Goal: Task Accomplishment & Management: Manage account settings

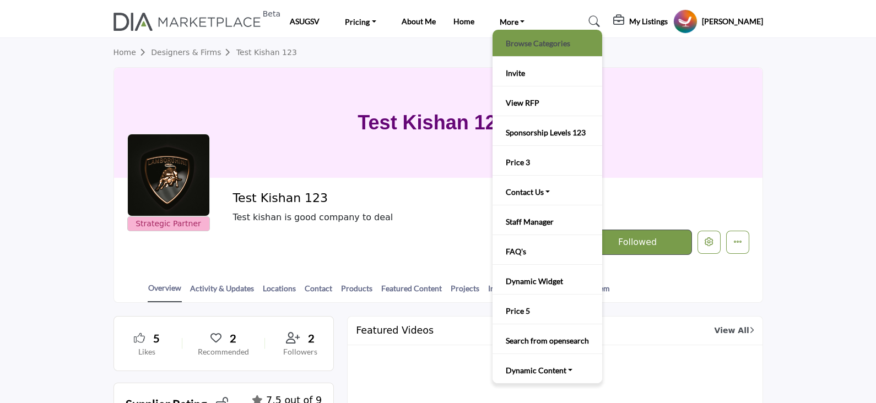
click at [522, 44] on link "Browse Categories" at bounding box center [547, 42] width 99 height 15
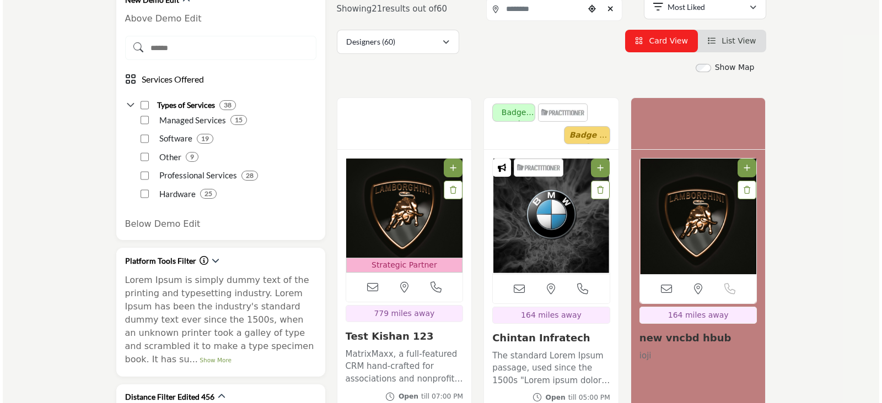
scroll to position [413, 0]
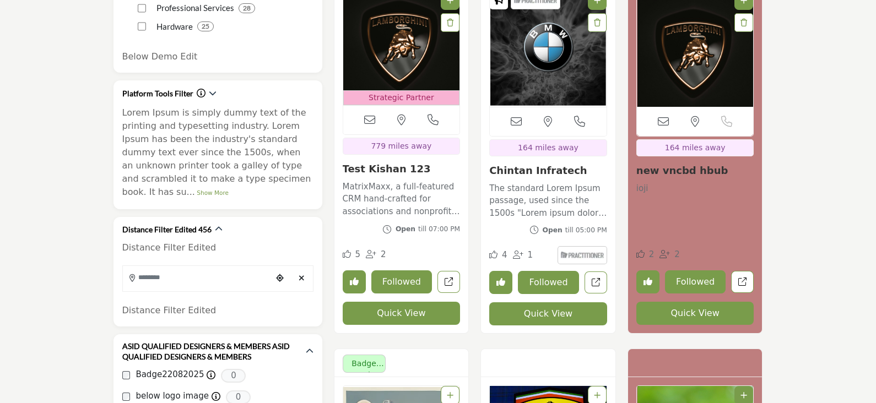
click at [541, 315] on button "Quick View" at bounding box center [548, 314] width 118 height 23
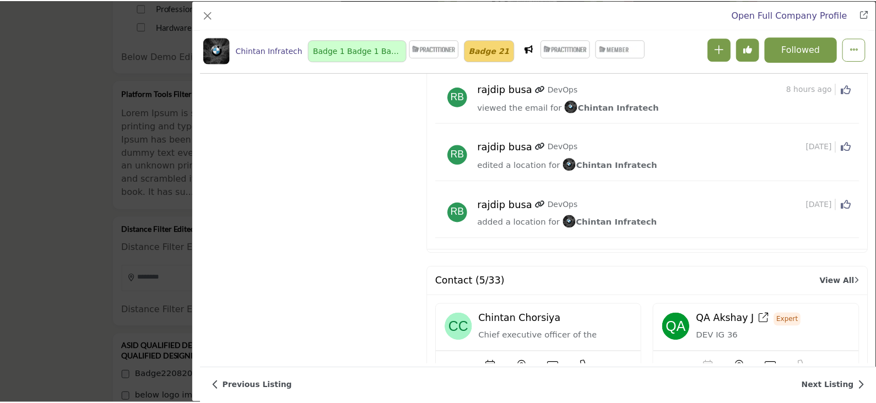
scroll to position [2868, 0]
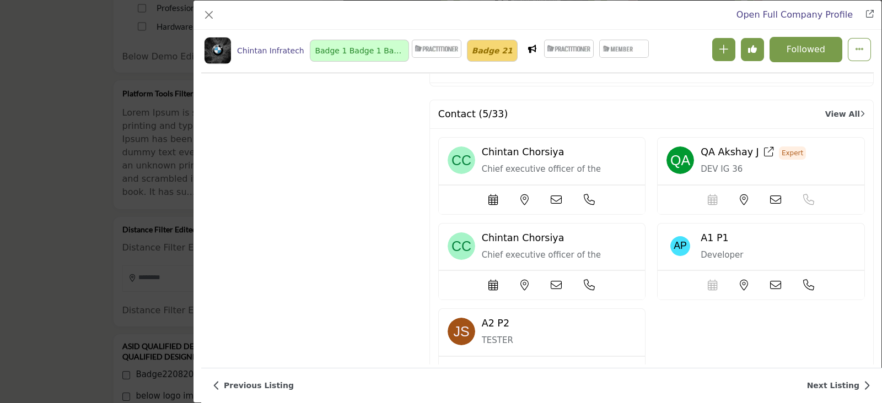
click at [587, 280] on icon "Company Data Modal" at bounding box center [589, 285] width 11 height 11
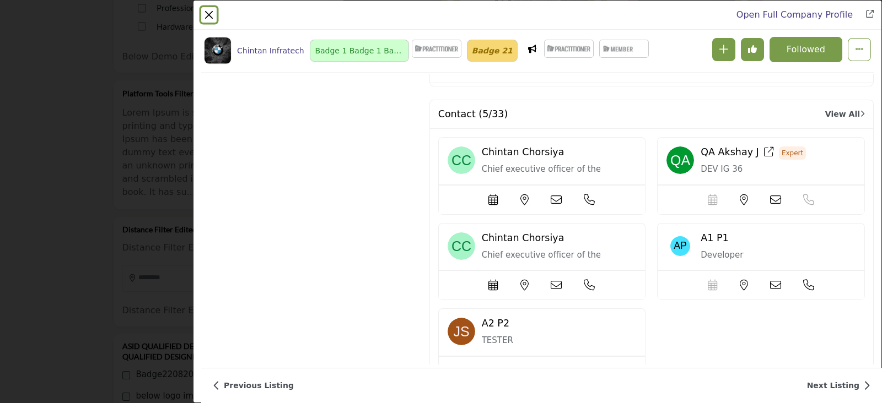
click at [213, 14] on button "Close" at bounding box center [208, 14] width 15 height 15
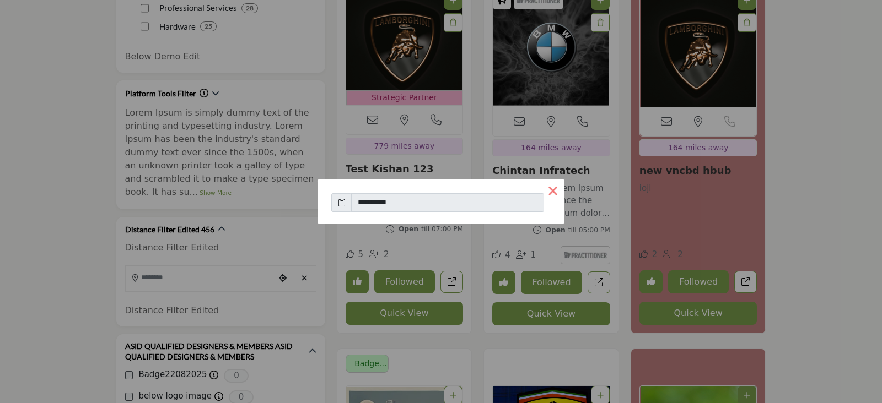
click at [553, 190] on button "×" at bounding box center [552, 190] width 23 height 23
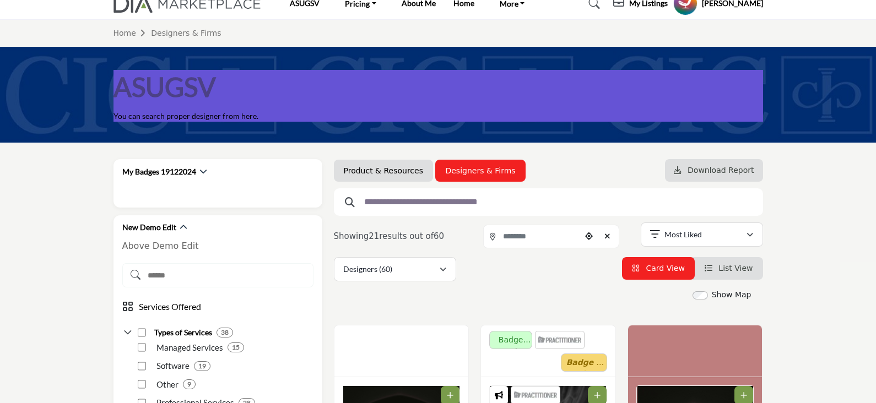
scroll to position [0, 0]
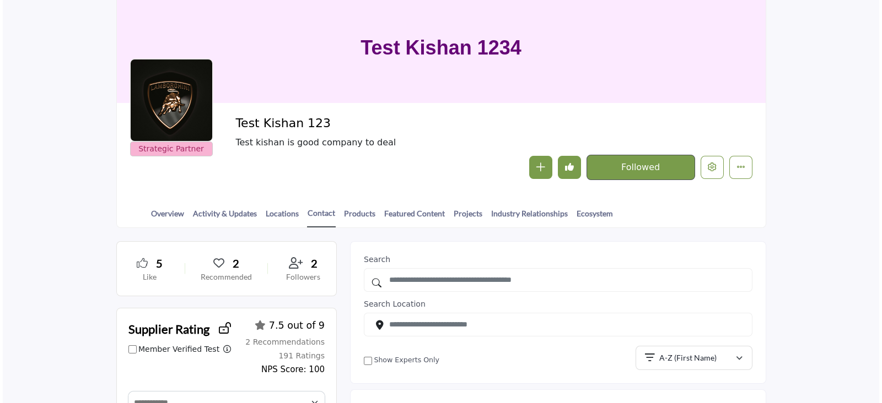
scroll to position [137, 0]
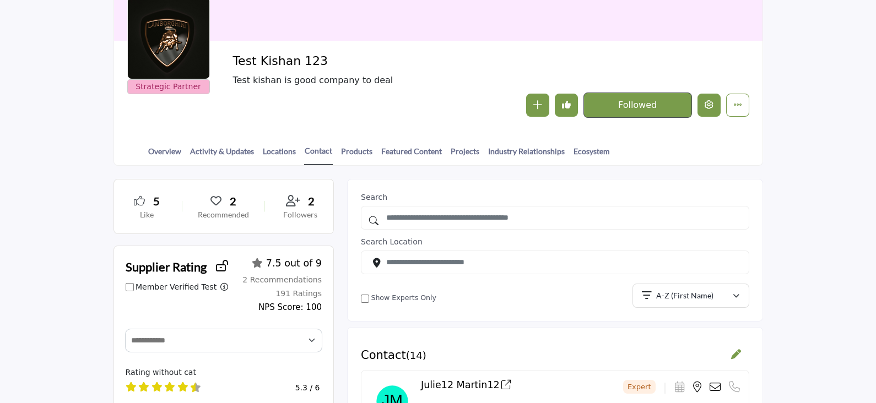
click at [705, 107] on icon "Edit company" at bounding box center [709, 104] width 9 height 9
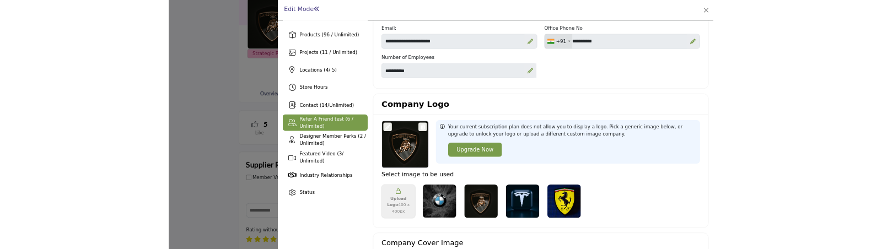
scroll to position [68, 0]
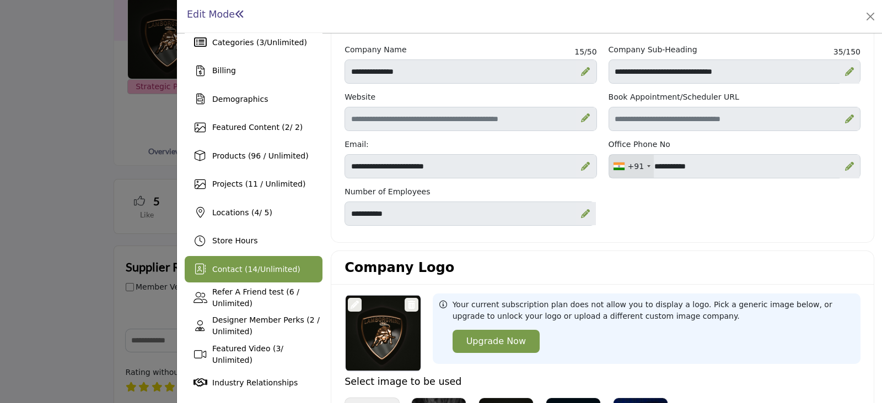
click at [240, 265] on span "Contact ( 14 / Unlimited )" at bounding box center [256, 269] width 88 height 9
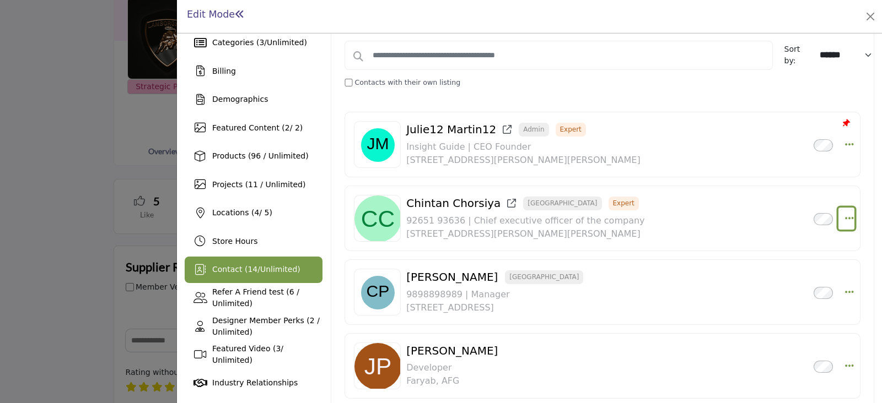
click at [845, 219] on icon "Select Droddown options" at bounding box center [849, 218] width 9 height 10
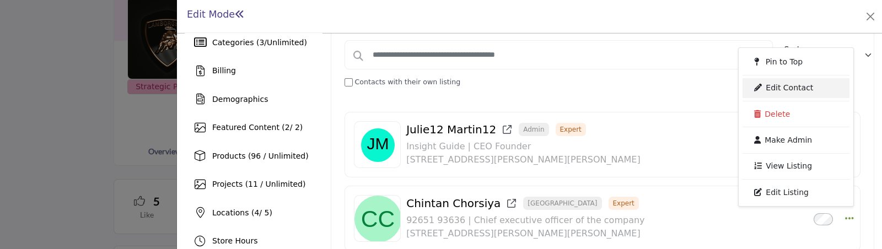
click at [784, 86] on link "Edit Contact" at bounding box center [795, 88] width 107 height 20
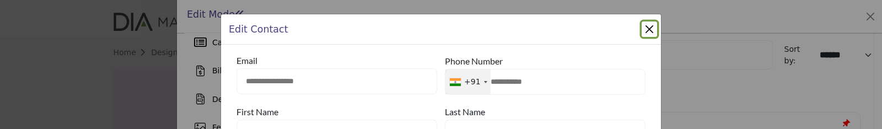
click at [717, 73] on div "**********" at bounding box center [441, 64] width 882 height 129
click at [648, 30] on button "Close Modal" at bounding box center [648, 28] width 15 height 15
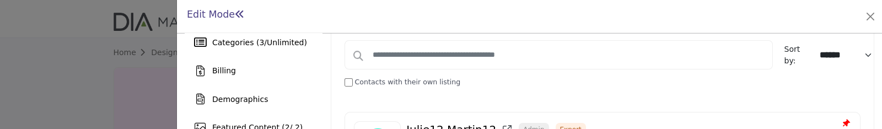
click at [92, 48] on div at bounding box center [441, 64] width 882 height 129
